Goal: Information Seeking & Learning: Find specific fact

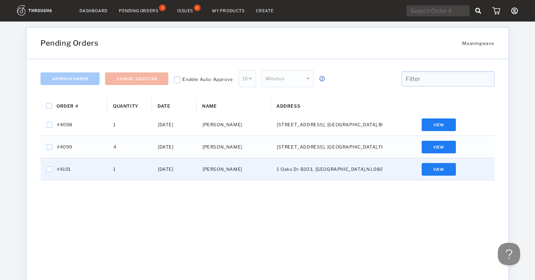
click at [65, 170] on span "#4101" at bounding box center [64, 170] width 14 height 10
checkbox input "false"
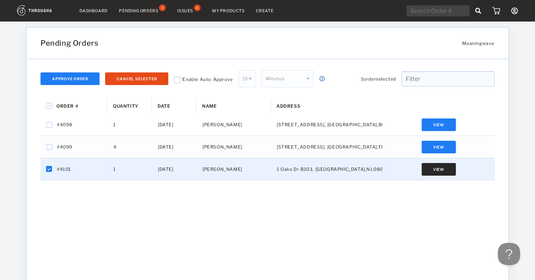
click at [437, 175] on button "View" at bounding box center [439, 169] width 34 height 13
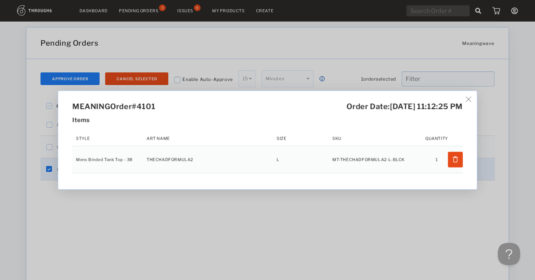
click at [471, 98] on img at bounding box center [469, 100] width 6 height 6
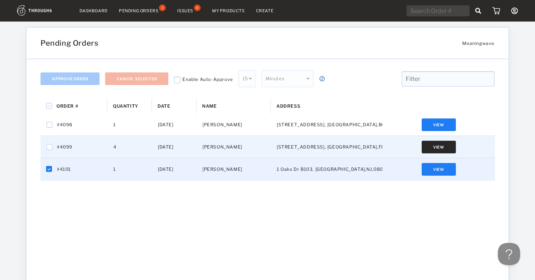
click at [439, 149] on button "View" at bounding box center [439, 147] width 34 height 13
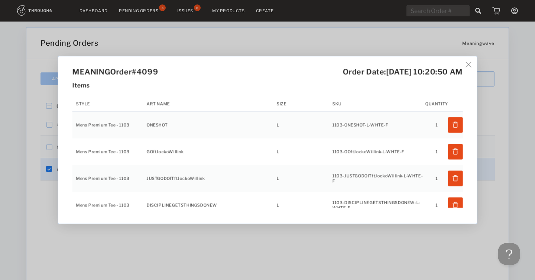
click at [468, 64] on img at bounding box center [469, 65] width 6 height 6
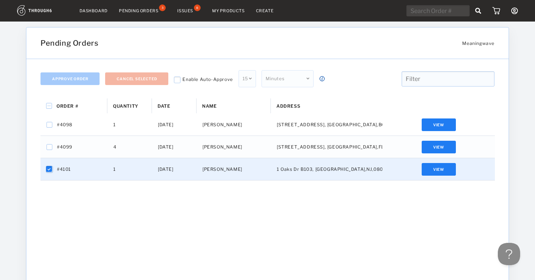
click at [49, 169] on input "Press Space to toggle row selection (checked)" at bounding box center [49, 169] width 6 height 6
checkbox input "false"
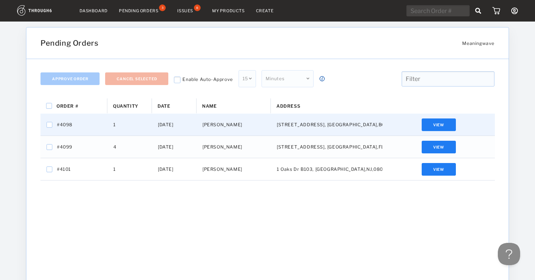
click at [66, 124] on span "#4098" at bounding box center [65, 125] width 16 height 10
checkbox input "false"
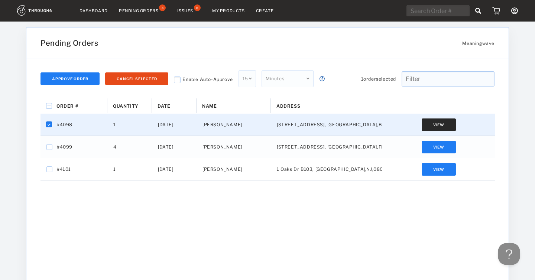
click at [433, 129] on button "View" at bounding box center [439, 124] width 34 height 13
click at [470, 101] on img at bounding box center [469, 100] width 6 height 6
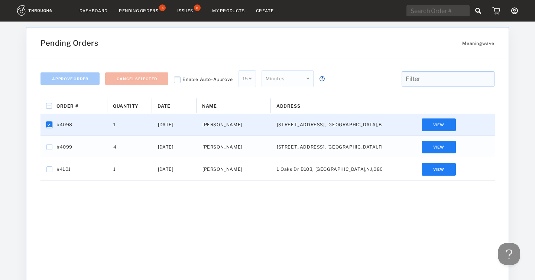
click at [48, 125] on input "Press Space to toggle row selection (checked)" at bounding box center [49, 125] width 6 height 6
checkbox input "false"
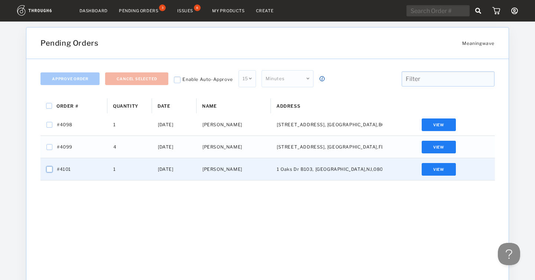
click at [48, 169] on input "Press Space to toggle row selection (unchecked)" at bounding box center [49, 169] width 6 height 6
checkbox input "true"
checkbox input "false"
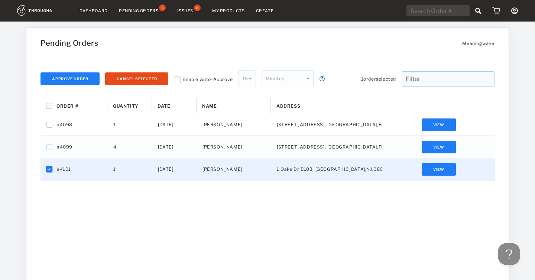
click at [48, 170] on input "Press Space to toggle row selection (checked)" at bounding box center [49, 169] width 6 height 6
checkbox input "false"
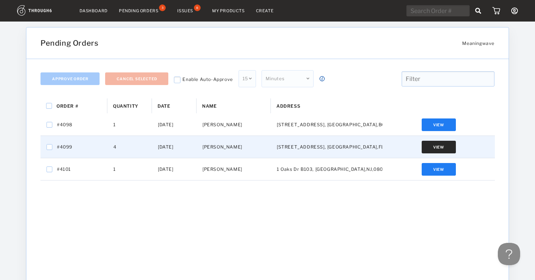
click at [438, 146] on button "View" at bounding box center [439, 147] width 34 height 13
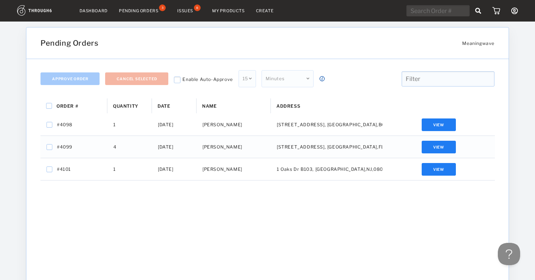
scroll to position [12, 0]
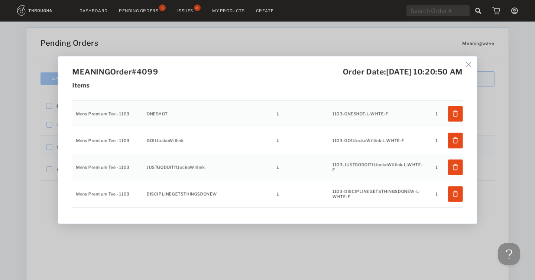
click at [471, 65] on img at bounding box center [469, 65] width 6 height 6
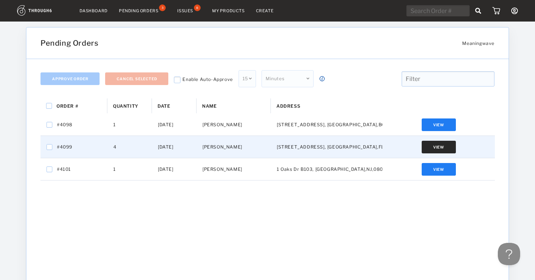
click at [440, 149] on button "View" at bounding box center [439, 147] width 34 height 13
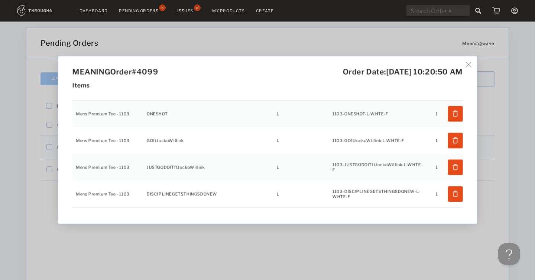
click at [471, 65] on img at bounding box center [469, 65] width 6 height 6
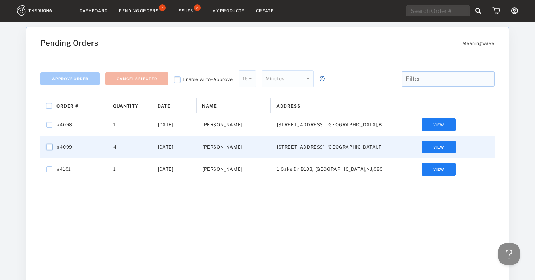
click at [51, 146] on input "Press Space to toggle row selection (unchecked)" at bounding box center [49, 147] width 6 height 6
checkbox input "true"
checkbox input "false"
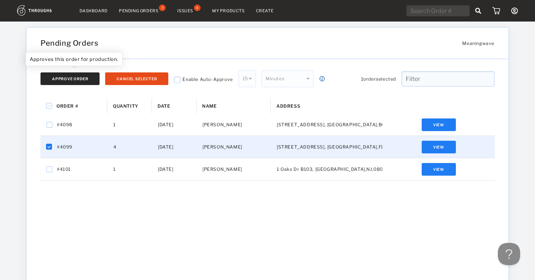
click at [84, 77] on button "Approve Order" at bounding box center [69, 78] width 59 height 13
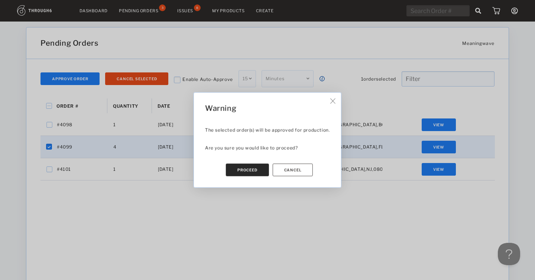
click at [248, 171] on button "Proceed" at bounding box center [247, 170] width 43 height 13
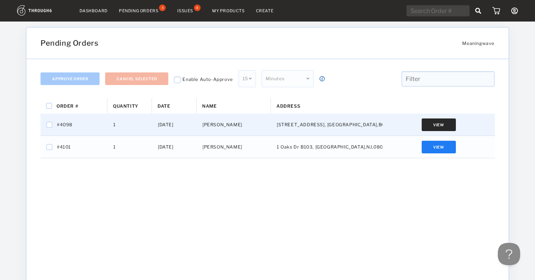
click at [432, 125] on button "View" at bounding box center [439, 124] width 34 height 13
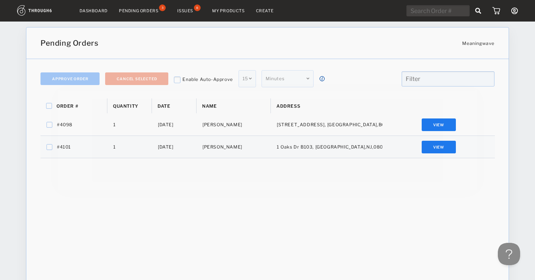
click at [471, 97] on img at bounding box center [469, 100] width 6 height 6
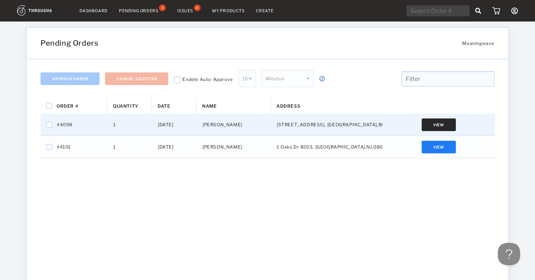
click at [437, 124] on button "View" at bounding box center [439, 124] width 34 height 13
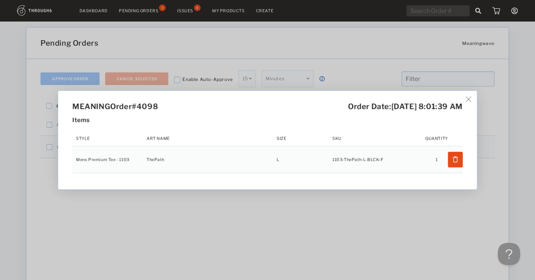
click at [471, 99] on img at bounding box center [469, 100] width 6 height 6
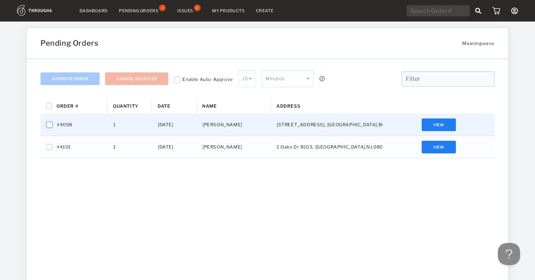
click at [51, 126] on input "Press Space to toggle row selection (unchecked)" at bounding box center [49, 125] width 6 height 6
checkbox input "true"
checkbox input "false"
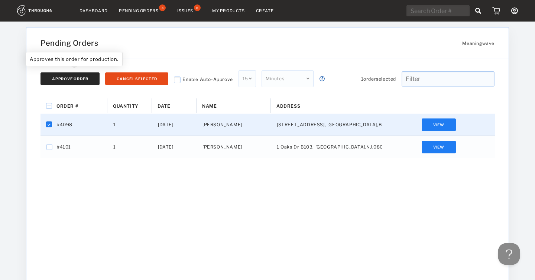
click at [74, 79] on button "Approve Order" at bounding box center [69, 78] width 59 height 13
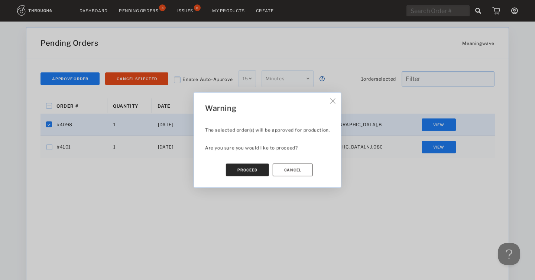
click at [253, 170] on button "Proceed" at bounding box center [247, 170] width 43 height 13
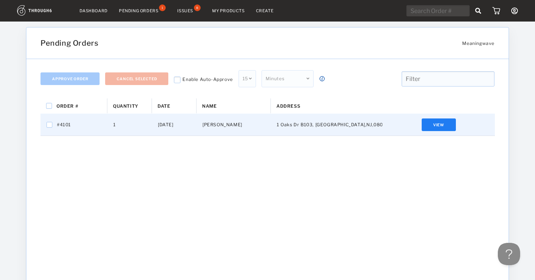
click at [63, 123] on span "#4101" at bounding box center [64, 125] width 14 height 10
checkbox input "true"
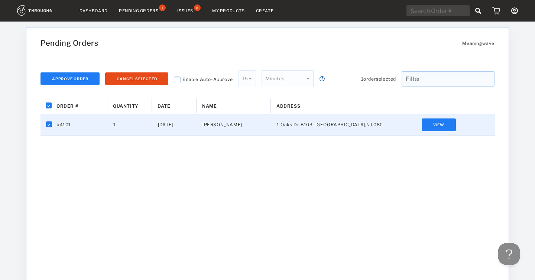
click at [62, 124] on span "#4101" at bounding box center [64, 125] width 14 height 10
checkbox input "false"
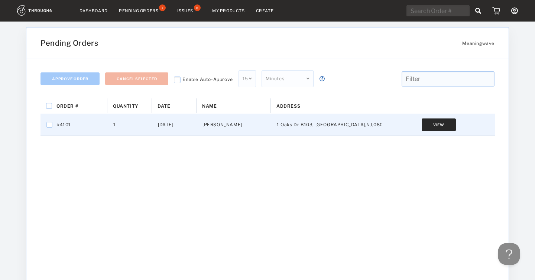
click at [442, 124] on button "View" at bounding box center [439, 124] width 34 height 13
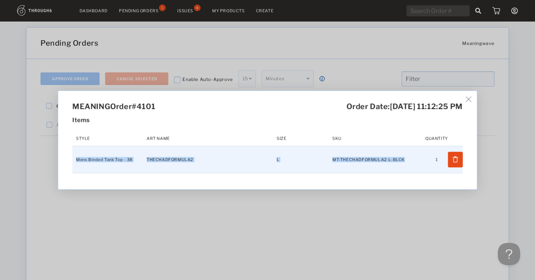
drag, startPoint x: 74, startPoint y: 160, endPoint x: 357, endPoint y: 160, distance: 283.1
click at [358, 163] on tr "Mens Binded Tank Top - 38 THECHADFORMULA2 L MT-THECHADFORMULA2-L-BLCK 1" at bounding box center [267, 159] width 390 height 27
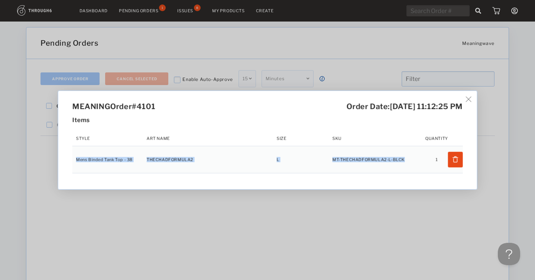
copy tr "Mens Binded Tank Top - 38 THECHADFORMULA2 L MT-THECHADFORMULA2-L-BLCK"
click at [469, 99] on img at bounding box center [469, 100] width 6 height 6
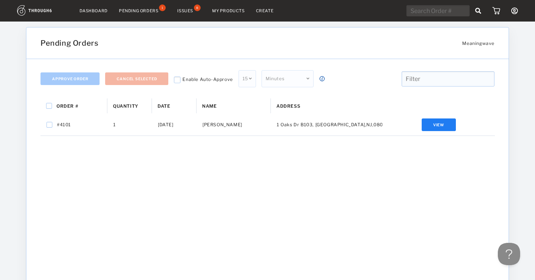
click at [178, 9] on div "Issues" at bounding box center [185, 10] width 16 height 5
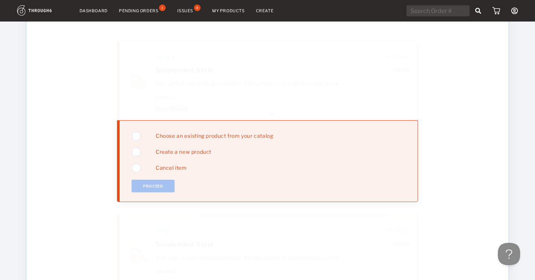
scroll to position [45, 0]
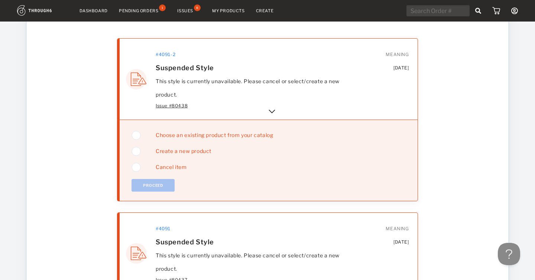
click at [272, 109] on img at bounding box center [271, 111] width 9 height 9
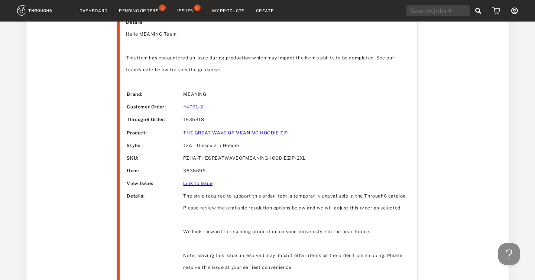
scroll to position [191, 0]
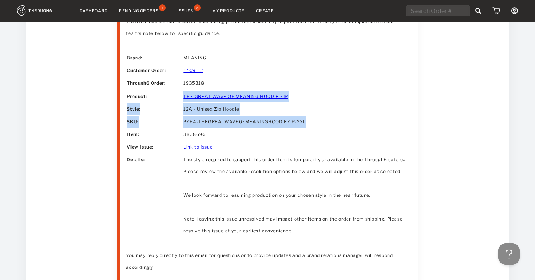
drag, startPoint x: 179, startPoint y: 98, endPoint x: 305, endPoint y: 122, distance: 128.6
click at [305, 122] on tbody "Brand: MEANING Customer Order: #4091-2 Through6 Order: 1935318 Product: Style: …" at bounding box center [267, 144] width 281 height 185
copy tbody "THE GREAT WAVE OF MEANING HOODIE ZIP Style: 12A - Unisex Zip Hoodie SKU: PZHA-T…"
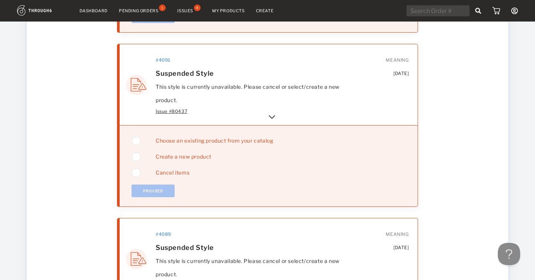
scroll to position [551, 0]
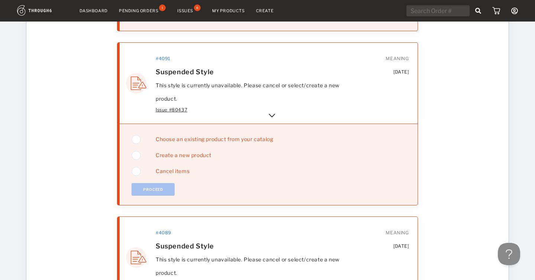
click at [269, 115] on img at bounding box center [271, 115] width 9 height 9
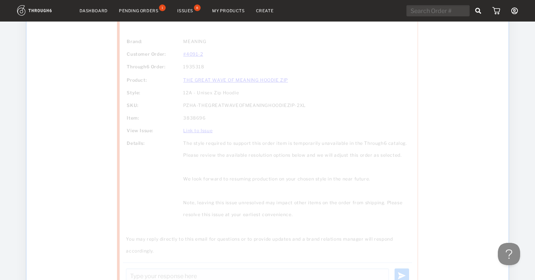
scroll to position [723, 0]
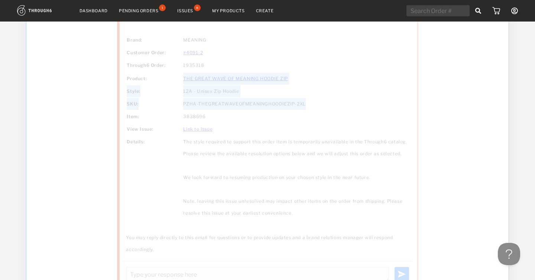
drag, startPoint x: 181, startPoint y: 71, endPoint x: 316, endPoint y: 98, distance: 138.2
click at [318, 100] on tbody "Brand: MEANING Customer Order: #4091-2 Through6 Order: 1935318 Product: Style: …" at bounding box center [267, 121] width 281 height 185
copy tbody "THE GREAT WAVE OF MEANING HOODIE ZIP Style: 12A - Unisex Zip Hoodie SKU: PZHA-T…"
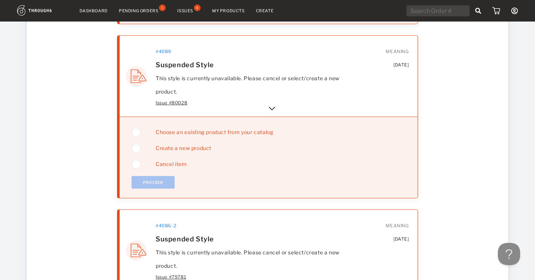
scroll to position [1076, 0]
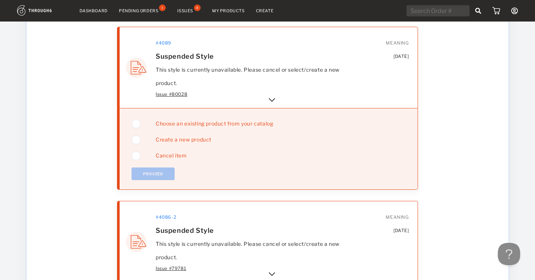
click at [271, 100] on img at bounding box center [271, 99] width 9 height 9
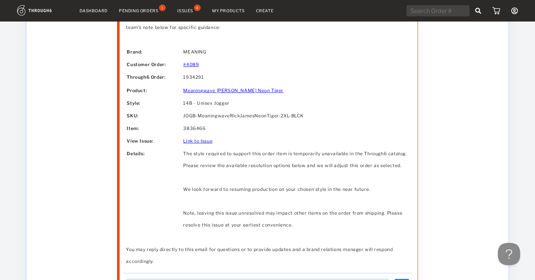
scroll to position [1227, 0]
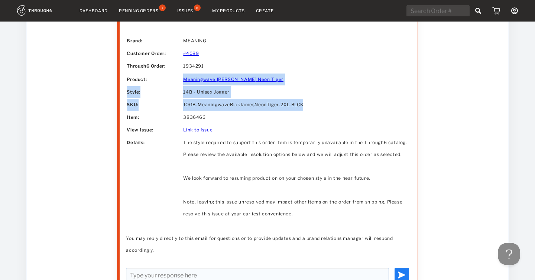
drag, startPoint x: 180, startPoint y: 78, endPoint x: 322, endPoint y: 105, distance: 144.2
click at [322, 105] on tbody "Brand: MEANING Customer Order: #4089 Through6 Order: 1934291 Product: Style: SK…" at bounding box center [267, 127] width 281 height 185
copy tbody "Meaningwave Rick James Neon Tiger Style: 14B - Unisex Jogger SKU: JOGB-Meaningw…"
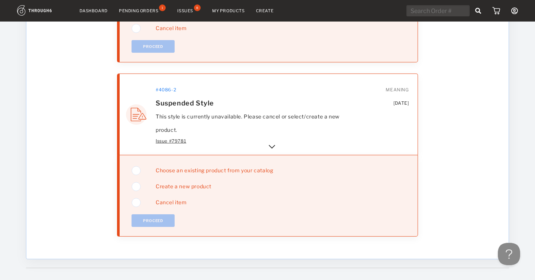
scroll to position [1541, 0]
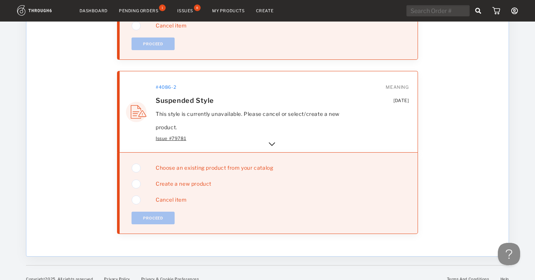
click at [273, 145] on img at bounding box center [271, 144] width 9 height 9
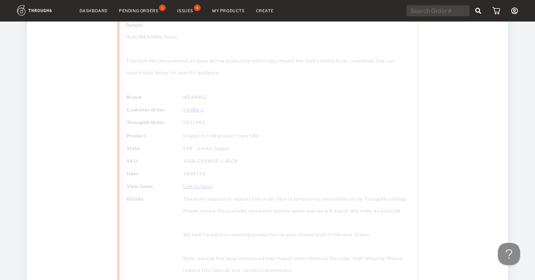
scroll to position [1688, 0]
drag, startPoint x: 183, startPoint y: 127, endPoint x: 244, endPoint y: 152, distance: 65.8
click at [244, 152] on tbody "Brand: MEANING Customer Order: #4086-2 Through6 Order: 1933493 Product: Style: …" at bounding box center [267, 176] width 281 height 185
copy tbody "Unable to find product from SKU Style: 14B - Unisex Jogger SKU: JOGB-COSMOS-L-B…"
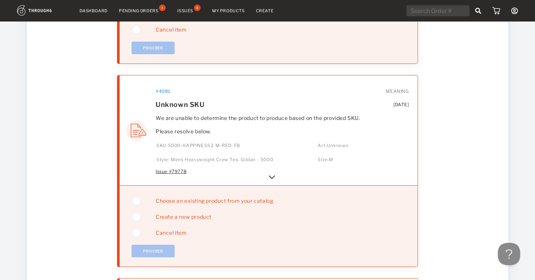
scroll to position [2108, 0]
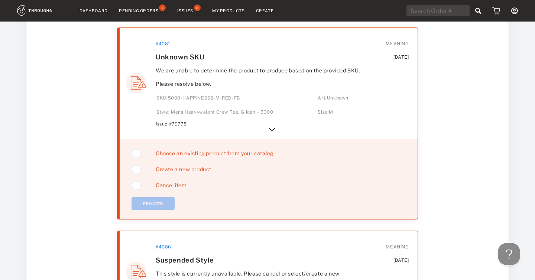
click at [272, 133] on img at bounding box center [271, 129] width 9 height 9
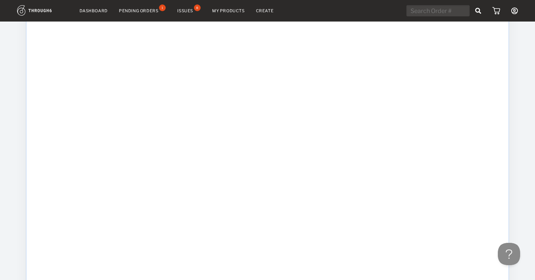
scroll to position [2237, 0]
drag, startPoint x: 183, startPoint y: 132, endPoint x: 269, endPoint y: 153, distance: 88.0
click at [270, 153] on tbody "Brand: MEANING Customer Order: #4081 Through6 Order: 1933488 Product: Style: SK…" at bounding box center [267, 155] width 281 height 137
copy tbody "Unable to find product from SKU Style: 5000 - Mens Heavyweight Crew Tee, Gildan…"
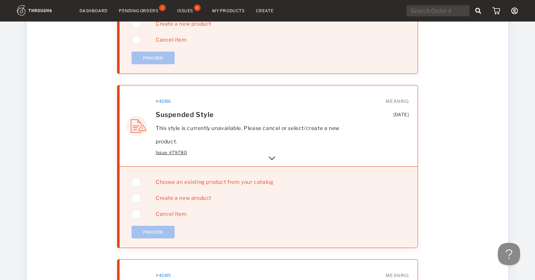
scroll to position [2568, 0]
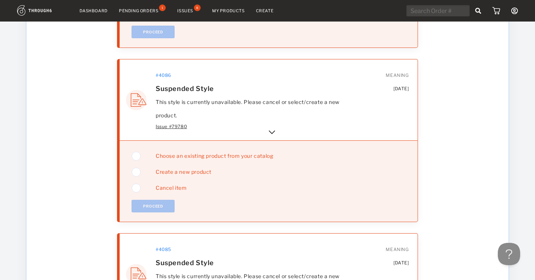
click at [272, 133] on img at bounding box center [271, 132] width 9 height 9
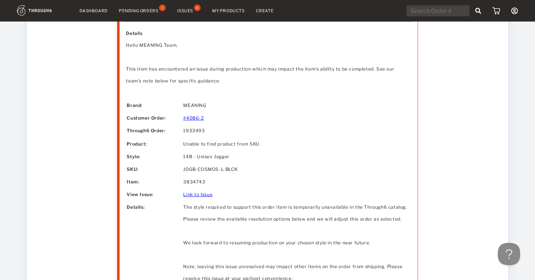
scroll to position [2688, 0]
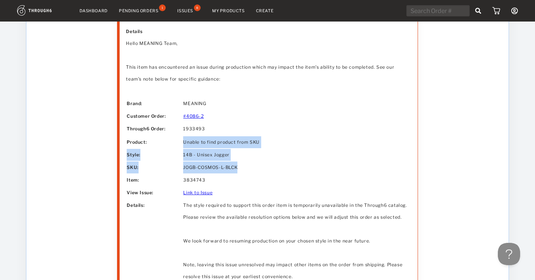
drag, startPoint x: 183, startPoint y: 142, endPoint x: 245, endPoint y: 169, distance: 67.7
click at [245, 169] on tbody "Brand: MEANING Customer Order: #4086-2 Through6 Order: 1933493 Product: Style: …" at bounding box center [267, 190] width 281 height 185
copy tbody "Unable to find product from SKU Style: 14B - Unisex Jogger SKU: JOGB-COSMOS-L-B…"
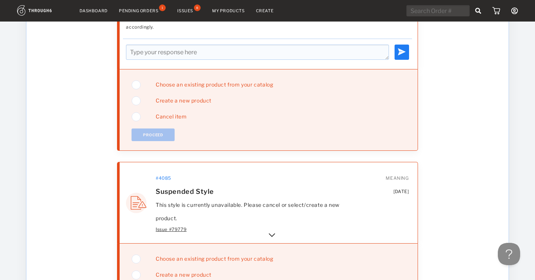
scroll to position [3045, 0]
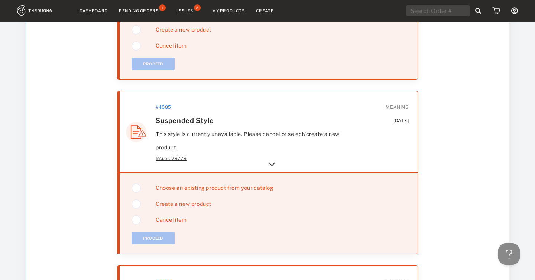
click at [273, 166] on img at bounding box center [271, 164] width 9 height 9
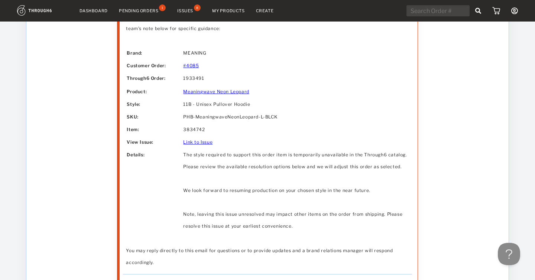
scroll to position [3260, 0]
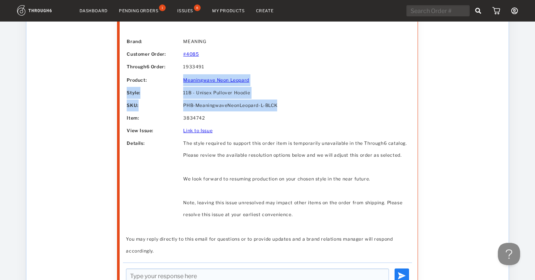
drag, startPoint x: 178, startPoint y: 81, endPoint x: 280, endPoint y: 102, distance: 104.4
click at [283, 103] on tbody "Brand: MEANING Customer Order: #4085 Through6 Order: 1933491 Product: Style: SK…" at bounding box center [267, 128] width 281 height 185
copy tbody "Meaningwave Neon Leopard Style: 11B - Unisex Pullover Hoodie SKU: PHB-Meaningwa…"
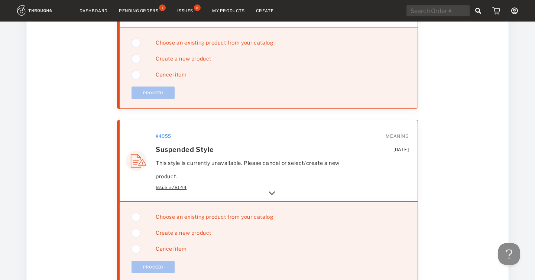
scroll to position [3585, 0]
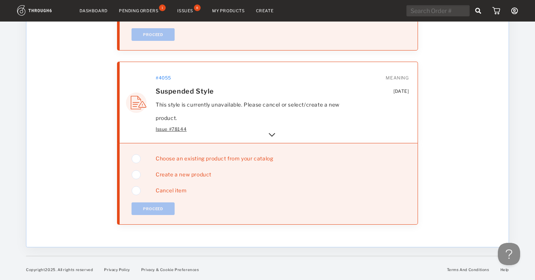
click at [273, 136] on img at bounding box center [271, 134] width 9 height 9
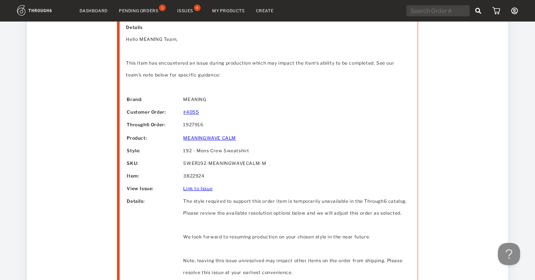
scroll to position [3714, 0]
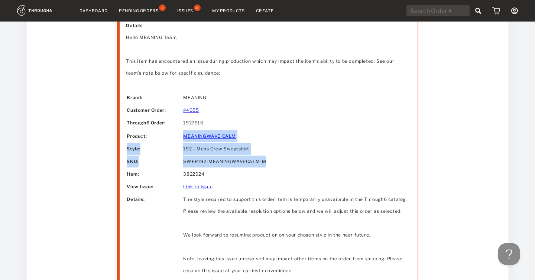
drag, startPoint x: 182, startPoint y: 136, endPoint x: 270, endPoint y: 164, distance: 91.9
click at [270, 164] on table "Brand: MEANING Customer Order: #4055 Through6 Order: 1927916 Product: MEANINGWA…" at bounding box center [267, 184] width 283 height 186
copy tbody "MEANINGWAVE CALM Style: 192 - Mens Crew Sweatshirt SKU: SWER192-MEANINGWAVECALM…"
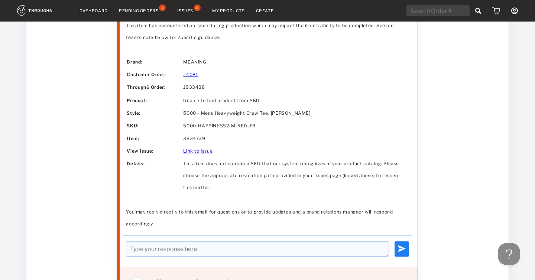
scroll to position [2267, 0]
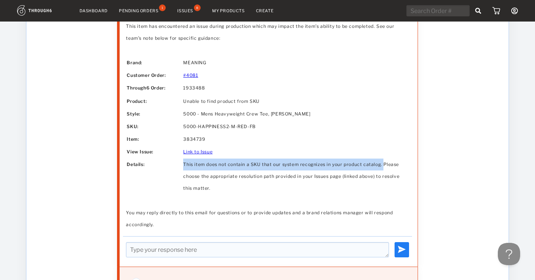
drag, startPoint x: 182, startPoint y: 165, endPoint x: 378, endPoint y: 162, distance: 195.8
click at [378, 163] on table "Brand: MEANING Customer Order: #4081 Through6 Order: 1933488 Product: Style: SK…" at bounding box center [267, 125] width 283 height 139
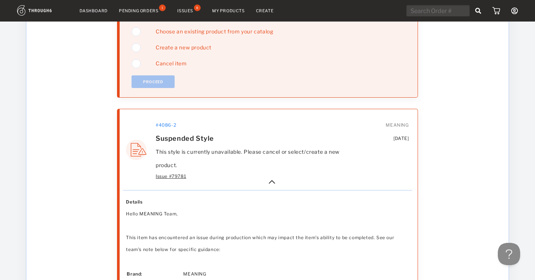
scroll to position [1413, 0]
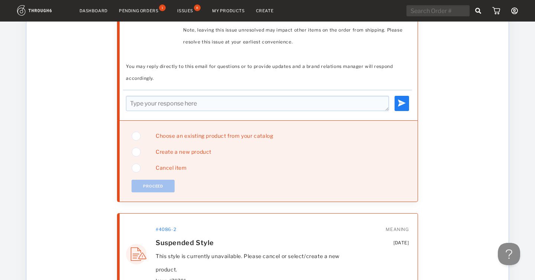
click at [143, 14] on nav "Dashboard Pending Orders 1 Issues 8 My Products Create My Account Create New Br…" at bounding box center [267, 11] width 501 height 12
click at [142, 11] on div "Pending Orders" at bounding box center [138, 10] width 39 height 5
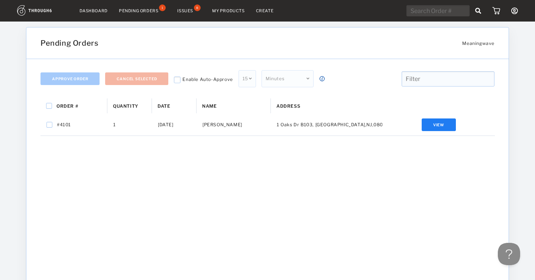
click at [188, 13] on div "Issues" at bounding box center [185, 10] width 16 height 5
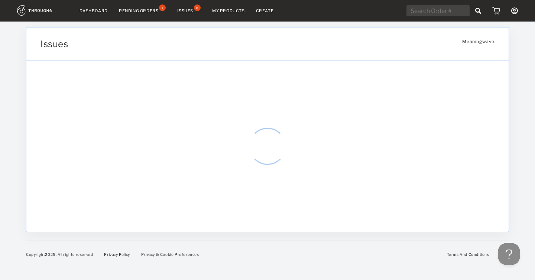
click at [431, 11] on input "text" at bounding box center [437, 10] width 63 height 11
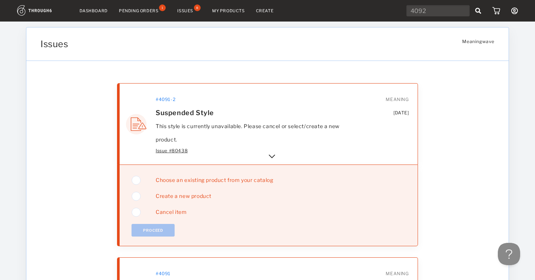
type input "4092"
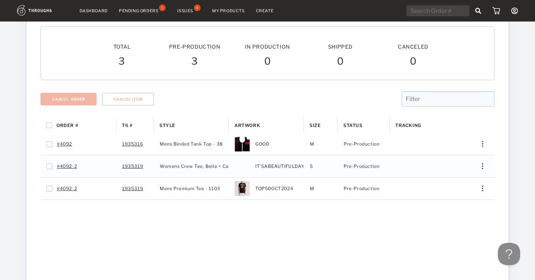
scroll to position [81, 0]
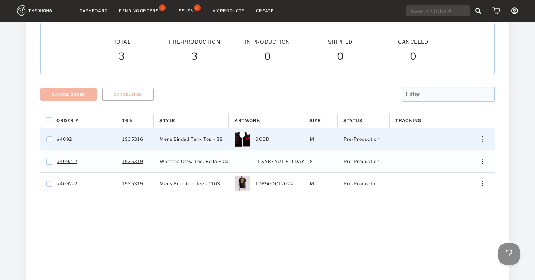
click at [483, 140] on div "Press SPACE to select this row." at bounding box center [480, 139] width 18 height 6
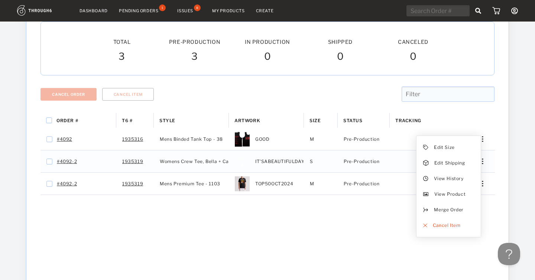
click at [272, 248] on div "Order # T6 # Style" at bounding box center [267, 238] width 454 height 251
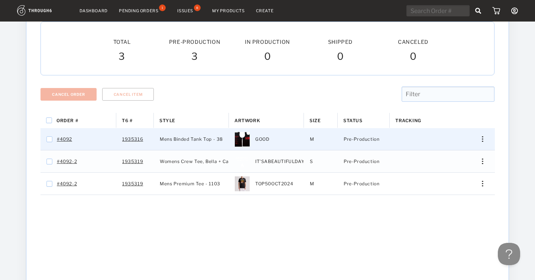
drag, startPoint x: 159, startPoint y: 139, endPoint x: 203, endPoint y: 139, distance: 43.8
click at [203, 139] on span "Mens Binded Tank Top - 38" at bounding box center [191, 139] width 63 height 10
checkbox input "false"
drag, startPoint x: 221, startPoint y: 140, endPoint x: 180, endPoint y: 134, distance: 41.2
click at [180, 134] on div "Mens Binded Tank Top - 38" at bounding box center [191, 139] width 75 height 22
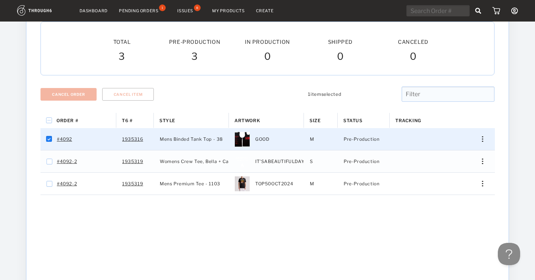
checkbox input "false"
drag, startPoint x: 160, startPoint y: 139, endPoint x: 237, endPoint y: 132, distance: 76.8
click at [237, 132] on div "#4092 1935316 Mens Binded Tank Top - 38 GOOD M Pre-Production Edit Size Edit Sh…" at bounding box center [267, 139] width 454 height 22
checkbox input "false"
click at [65, 142] on link "#4092" at bounding box center [64, 139] width 15 height 10
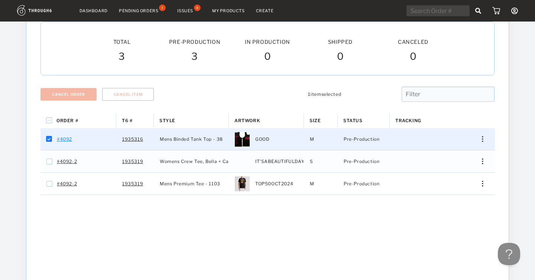
checkbox input "false"
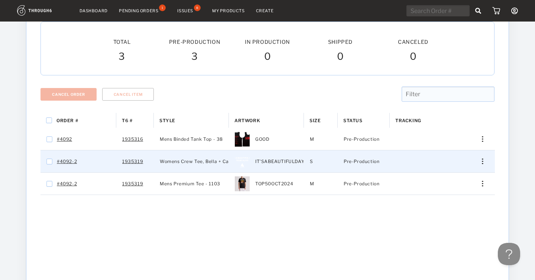
click at [184, 158] on span "Womens Crew Tee, Bella + Canvas - 2100" at bounding box center [208, 162] width 96 height 10
checkbox input "false"
click at [158, 161] on div "Womens Crew Tee, Bella + Canvas - 2100" at bounding box center [191, 161] width 75 height 22
checkbox input "false"
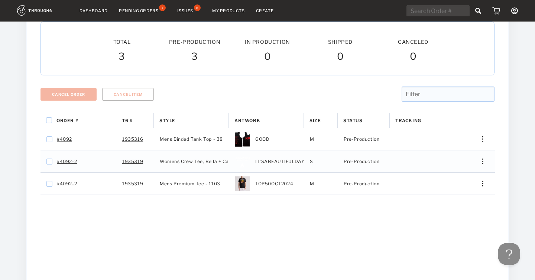
click at [229, 227] on div "Order # T6 # Style" at bounding box center [267, 238] width 454 height 251
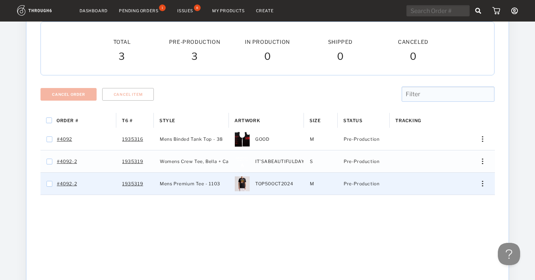
drag, startPoint x: 153, startPoint y: 184, endPoint x: 198, endPoint y: 181, distance: 45.1
click at [198, 181] on div "#4092-2 1935319 Mens Premium Tee - 1103 TOP50OCT2024 M Pre-Production Edit Size…" at bounding box center [267, 184] width 454 height 22
checkbox input "false"
click at [66, 184] on link "#4092-2" at bounding box center [67, 184] width 20 height 10
checkbox input "false"
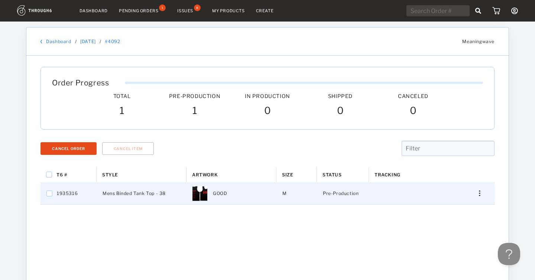
drag, startPoint x: 212, startPoint y: 192, endPoint x: 236, endPoint y: 192, distance: 24.1
click at [236, 192] on div "GOOD" at bounding box center [231, 193] width 90 height 22
checkbox input "true"
click at [237, 195] on div "GOOD" at bounding box center [231, 193] width 90 height 22
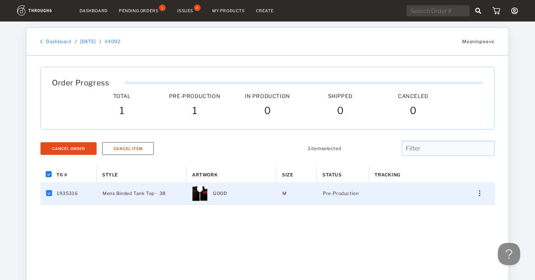
checkbox input "false"
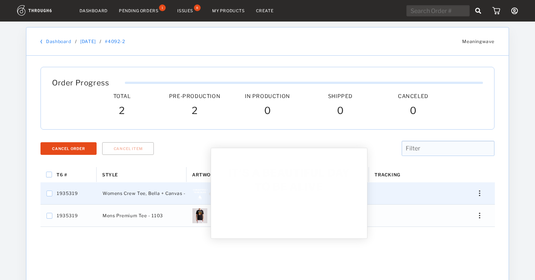
drag, startPoint x: 103, startPoint y: 193, endPoint x: 195, endPoint y: 199, distance: 93.0
click at [195, 199] on div "1935319 Womens Crew Tee, Bella + Canvas - 2100 IT'SABEAUTIFULDAYTOBEALIVE S Pre…" at bounding box center [267, 193] width 454 height 22
checkbox input "false"
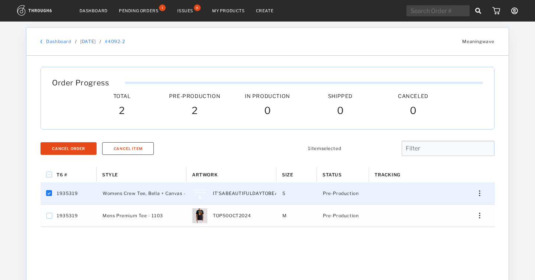
click at [174, 192] on span "Womens Crew Tee, Bella + Canvas - 2100" at bounding box center [151, 194] width 96 height 10
checkbox input "false"
click at [159, 194] on span "Womens Crew Tee, Bella + Canvas - 2100" at bounding box center [151, 194] width 96 height 10
checkbox input "false"
click at [159, 194] on span "Womens Crew Tee, Bella + Canvas - 2100" at bounding box center [151, 194] width 96 height 10
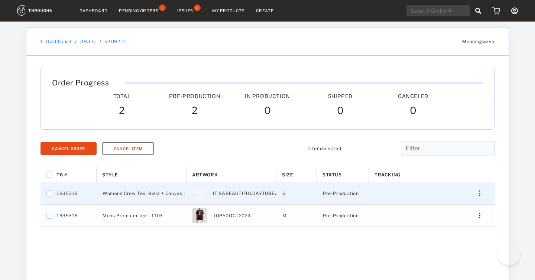
checkbox input "false"
click at [143, 191] on span "Womens Crew Tee, Bella + Canvas - 2100" at bounding box center [151, 194] width 96 height 10
checkbox input "false"
drag, startPoint x: 105, startPoint y: 192, endPoint x: 185, endPoint y: 192, distance: 79.9
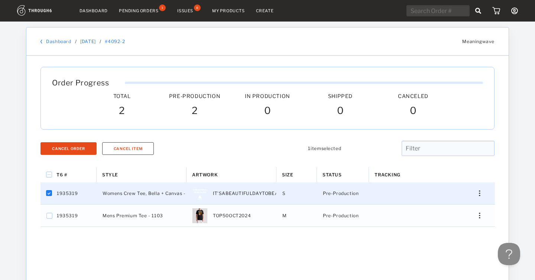
click at [185, 192] on span "Womens Crew Tee, Bella + Canvas - 2100" at bounding box center [151, 194] width 96 height 10
checkbox input "false"
click at [173, 193] on span "Womens Crew Tee, Bella + Canvas - 2100" at bounding box center [151, 194] width 96 height 10
checkbox input "false"
click at [173, 193] on span "Womens Crew Tee, Bella + Canvas - 2100" at bounding box center [151, 194] width 96 height 10
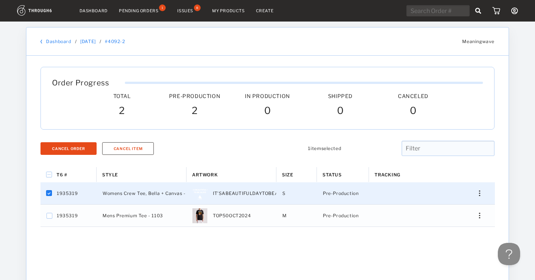
checkbox input "false"
click at [253, 192] on span "IT'SABEAUTIFULDAYTOBEALIVE" at bounding box center [251, 194] width 76 height 10
checkbox input "false"
click at [163, 193] on span "Womens Crew Tee, Bella + Canvas - 2100" at bounding box center [151, 194] width 96 height 10
checkbox input "false"
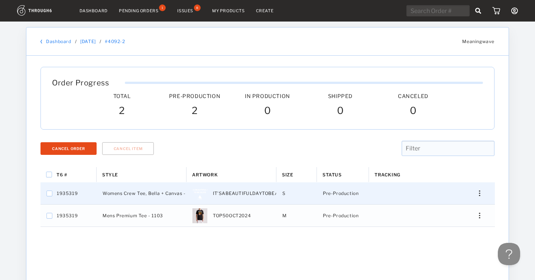
click at [163, 193] on span "Womens Crew Tee, Bella + Canvas - 2100" at bounding box center [151, 194] width 96 height 10
checkbox input "false"
checkbox input "true"
click at [479, 194] on img "Press SPACE to deselect this row." at bounding box center [479, 194] width 1 height 6
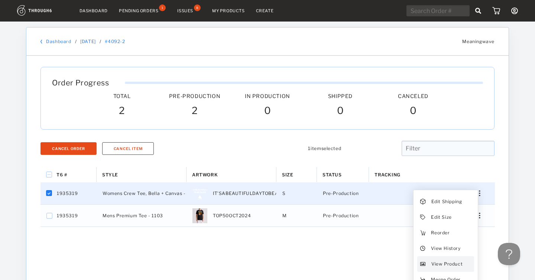
click at [433, 266] on span "View Product" at bounding box center [446, 264] width 31 height 10
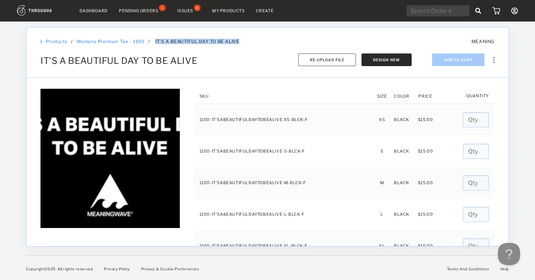
drag, startPoint x: 153, startPoint y: 39, endPoint x: 238, endPoint y: 40, distance: 84.3
click at [238, 40] on div "Products / Womens Premium Tee - 1100 Womens Premium Tee - 1100 / IT'S A BEAUTIF…" at bounding box center [190, 42] width 301 height 6
copy span "IT'S A BEAUTIFUL DAY TO BE ALIVE"
drag, startPoint x: 75, startPoint y: 40, endPoint x: 147, endPoint y: 38, distance: 72.1
click at [147, 38] on div "Products / Womens Premium Tee - 1100 Womens Premium Tee - 1100 / IT'S A BEAUTIF…" at bounding box center [267, 52] width 482 height 50
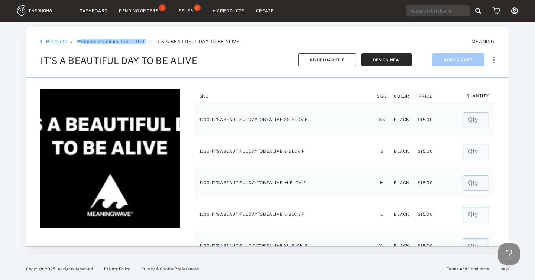
copy div "Womens Premium Tee - 1100 Womens Premium Tee - 1100"
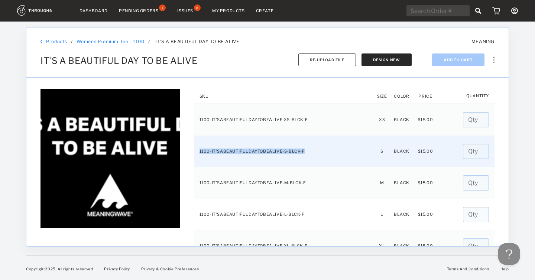
drag, startPoint x: 308, startPoint y: 149, endPoint x: 197, endPoint y: 150, distance: 111.4
click at [197, 150] on td "1100-IT'SABEAUTIFULDAYTOBEALIVE-S-BLCK-F" at bounding box center [284, 152] width 181 height 32
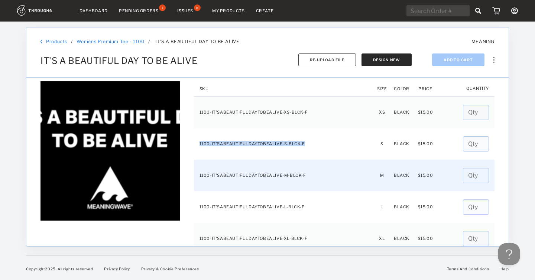
scroll to position [10, 0]
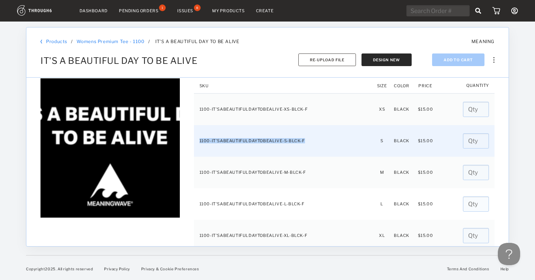
copy td "1100-IT'SABEAUTIFULDAYTOBEALIVE-S-BLCK-F"
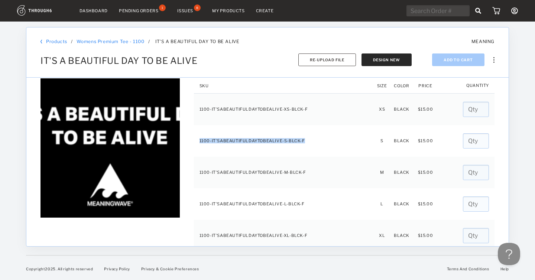
click at [54, 42] on link "Products" at bounding box center [56, 42] width 21 height 6
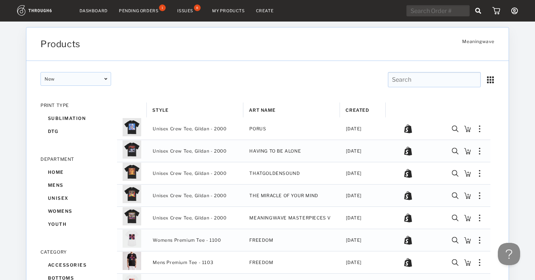
click at [420, 13] on input "text" at bounding box center [437, 10] width 63 height 11
type input "2092"
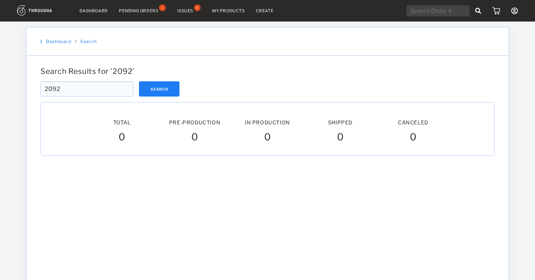
click at [36, 88] on div "Search Results for ' 2092 ' 2092 Search 2092 Total Pre-Production Pre-Prod. In …" at bounding box center [267, 242] width 482 height 373
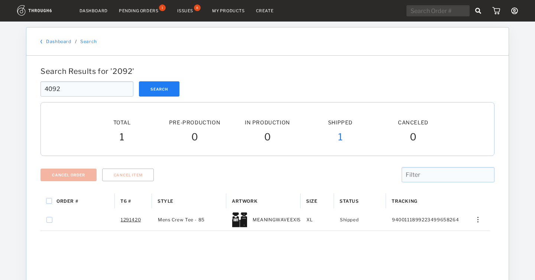
type input "4092"
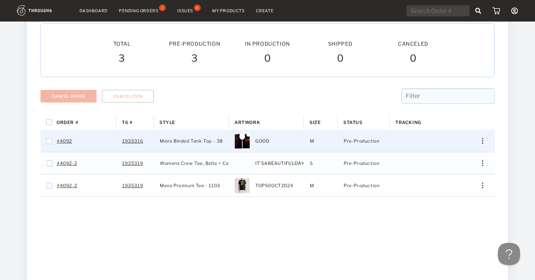
scroll to position [81, 0]
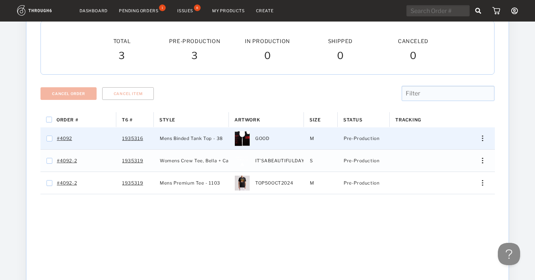
click at [481, 140] on div "Edit Size Edit Shipping View History View Product Merge Order Cancel Item" at bounding box center [480, 139] width 18 height 6
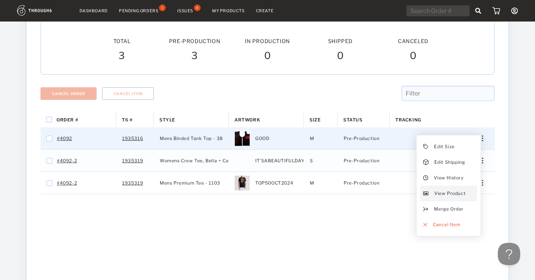
click at [437, 191] on span "View Product" at bounding box center [449, 194] width 31 height 10
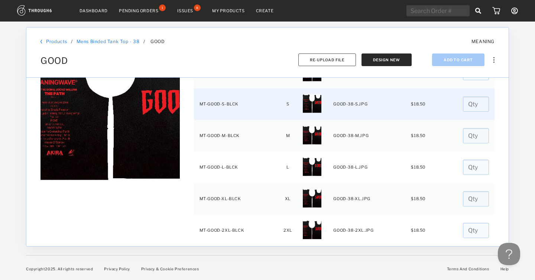
scroll to position [52, 0]
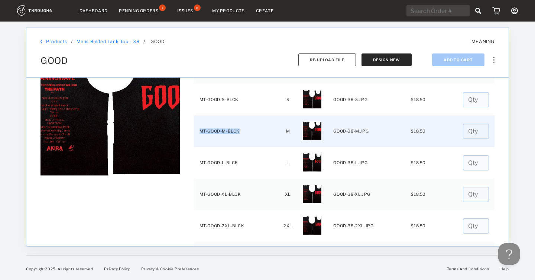
drag, startPoint x: 199, startPoint y: 129, endPoint x: 241, endPoint y: 131, distance: 42.0
click at [241, 131] on td "MT-GOOD-M-BLCK" at bounding box center [237, 132] width 86 height 32
copy td "MT-GOOD-M-BLCK"
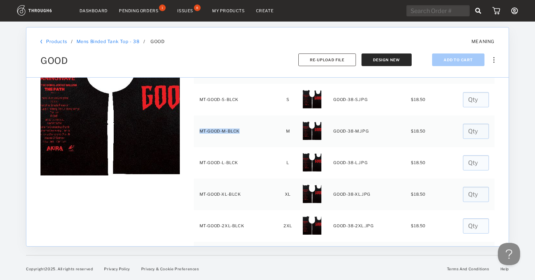
click at [58, 40] on link "Products" at bounding box center [56, 42] width 21 height 6
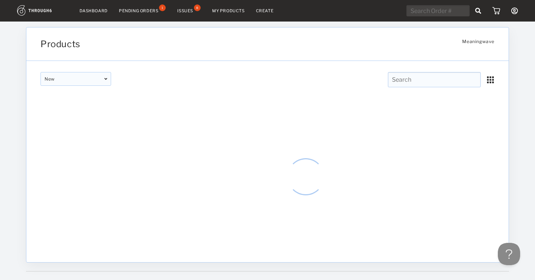
click at [434, 12] on input "text" at bounding box center [437, 10] width 63 height 11
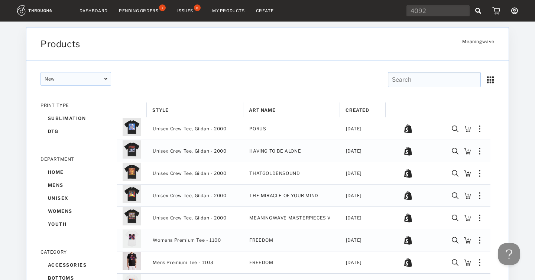
type input "4092"
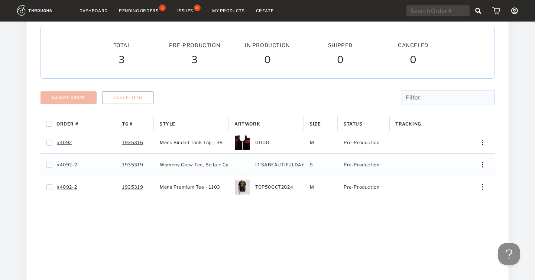
scroll to position [79, 0]
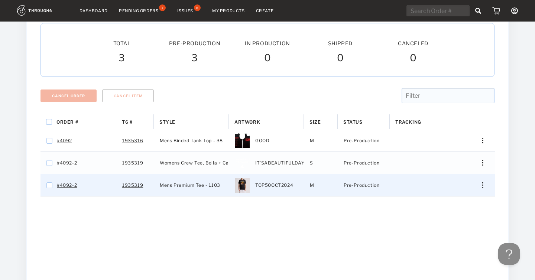
click at [483, 185] on div "Press SPACE to select this row." at bounding box center [480, 185] width 18 height 6
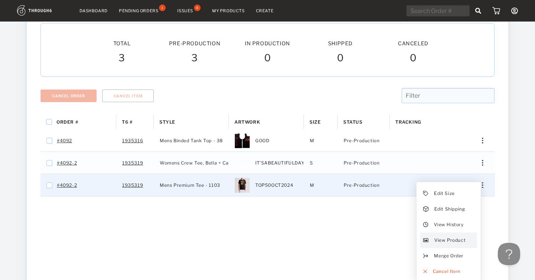
click at [447, 241] on span "View Product" at bounding box center [449, 241] width 31 height 10
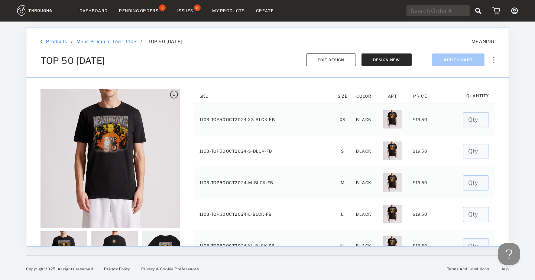
drag, startPoint x: 41, startPoint y: 60, endPoint x: 120, endPoint y: 59, distance: 78.4
click at [105, 59] on span "TOP 50 OCT 2024" at bounding box center [72, 60] width 65 height 11
copy span "TOP 50 OCT 2024"
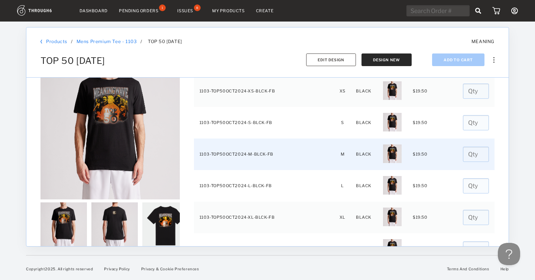
scroll to position [30, 0]
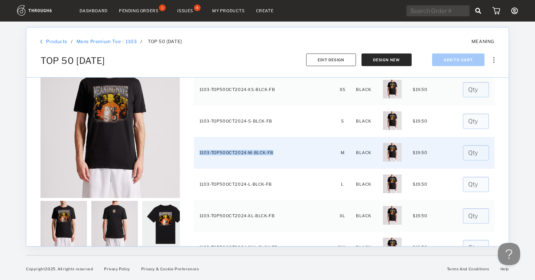
drag, startPoint x: 198, startPoint y: 152, endPoint x: 272, endPoint y: 152, distance: 73.6
click at [272, 152] on td "1103-TOP50OCT2024-M-BLCK-FB" at bounding box center [264, 153] width 140 height 32
copy td "1103-TOP50OCT2024-M-BLCK-FB"
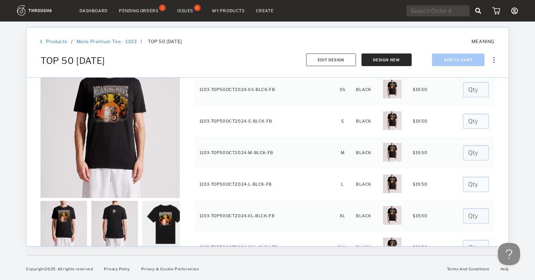
click at [431, 10] on input "text" at bounding box center [437, 10] width 63 height 11
type input "4094"
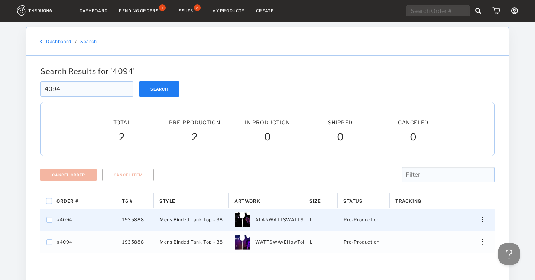
click at [480, 221] on div "Edit Size Edit Shipping View History View Product Merge Order Cancel Item" at bounding box center [480, 220] width 18 height 6
click at [442, 273] on span "View Product" at bounding box center [449, 275] width 31 height 10
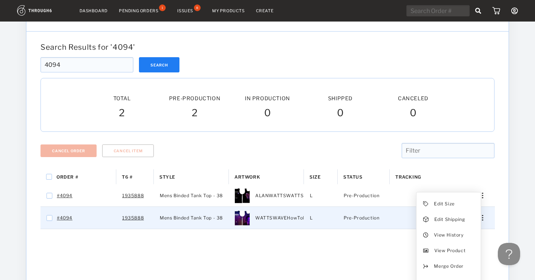
scroll to position [26, 0]
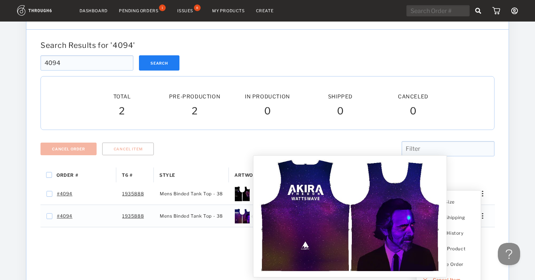
click at [275, 251] on img at bounding box center [350, 215] width 186 height 113
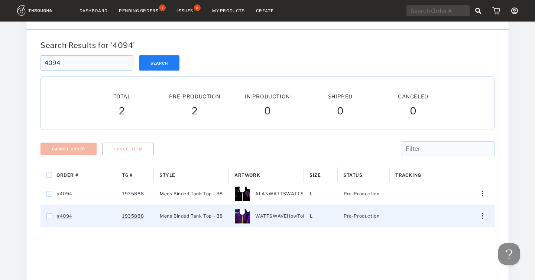
click at [482, 215] on img "Press SPACE to select this row." at bounding box center [482, 216] width 1 height 6
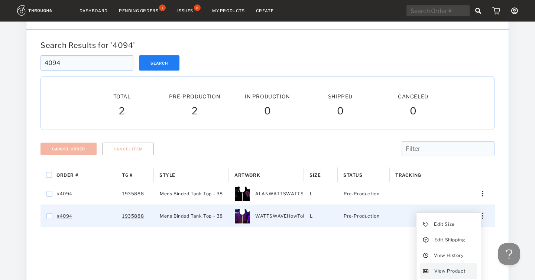
click at [450, 272] on span "View Product" at bounding box center [449, 271] width 31 height 10
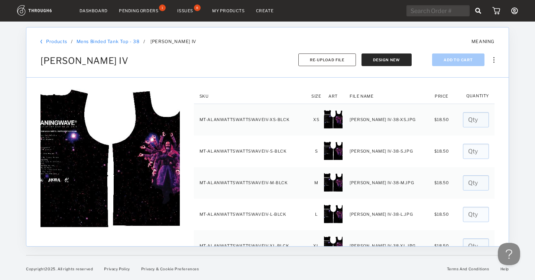
drag, startPoint x: 42, startPoint y: 60, endPoint x: 178, endPoint y: 55, distance: 136.4
click at [178, 55] on div "ALAN WATTS WATTSWAVE IV Sync to Shopify Export SKUs Delete Add To Cart Design N…" at bounding box center [267, 55] width 454 height 22
copy span "ALAN WATTS WATTSWAVE IV"
drag, startPoint x: 75, startPoint y: 40, endPoint x: 156, endPoint y: 41, distance: 80.2
click at [155, 41] on div "Products / Mens Binded Tank Top - 38 Mens Binded Tank Top - 38 / ALAN WATTS WAT…" at bounding box center [190, 42] width 301 height 6
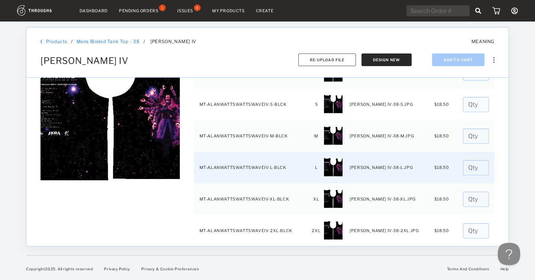
scroll to position [46, 0]
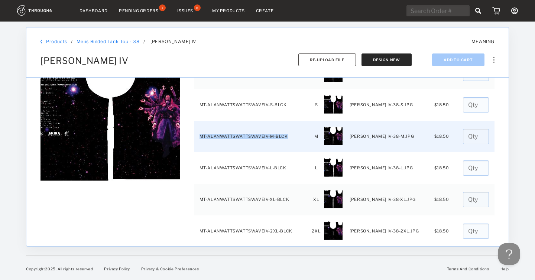
drag, startPoint x: 197, startPoint y: 136, endPoint x: 284, endPoint y: 134, distance: 86.9
click at [284, 134] on td "MT-ALANWATTSWATTSWAVEIV-M-BLCK" at bounding box center [252, 137] width 117 height 32
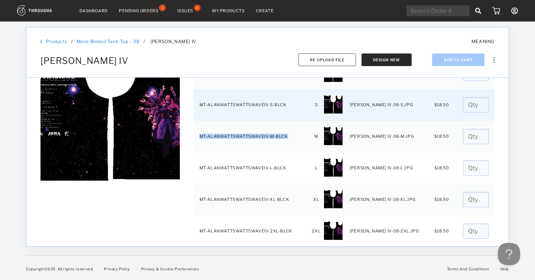
copy td "MT-ALANWATTSWATTSWAVEIV-M-BLCK"
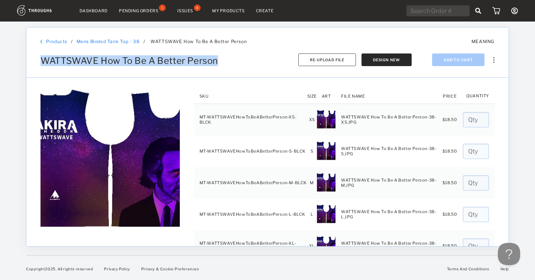
drag, startPoint x: 42, startPoint y: 61, endPoint x: 224, endPoint y: 60, distance: 182.8
click at [224, 61] on div "WATTSWAVE How To Be A Better Person Sync to Shopify Export SKUs Delete Add To C…" at bounding box center [267, 55] width 454 height 22
copy span "WATTSWAVE How To Be A Better Person"
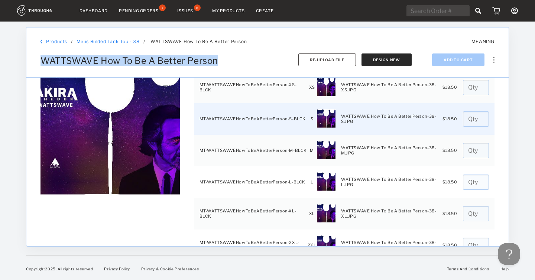
scroll to position [35, 0]
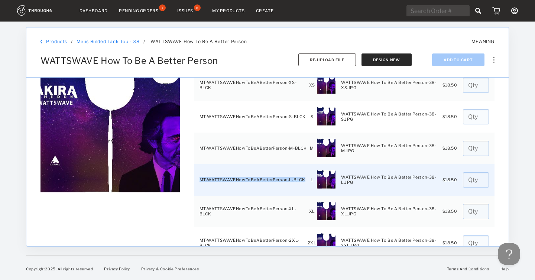
drag, startPoint x: 198, startPoint y: 179, endPoint x: 302, endPoint y: 179, distance: 104.0
click at [302, 179] on td "MT-WATTSWAVEHowToBeABetterPerson-L-BLCK" at bounding box center [250, 180] width 113 height 32
copy td "MT-WATTSWAVEHowToBeABetterPerson-L-BLCK"
